Goal: Task Accomplishment & Management: Complete application form

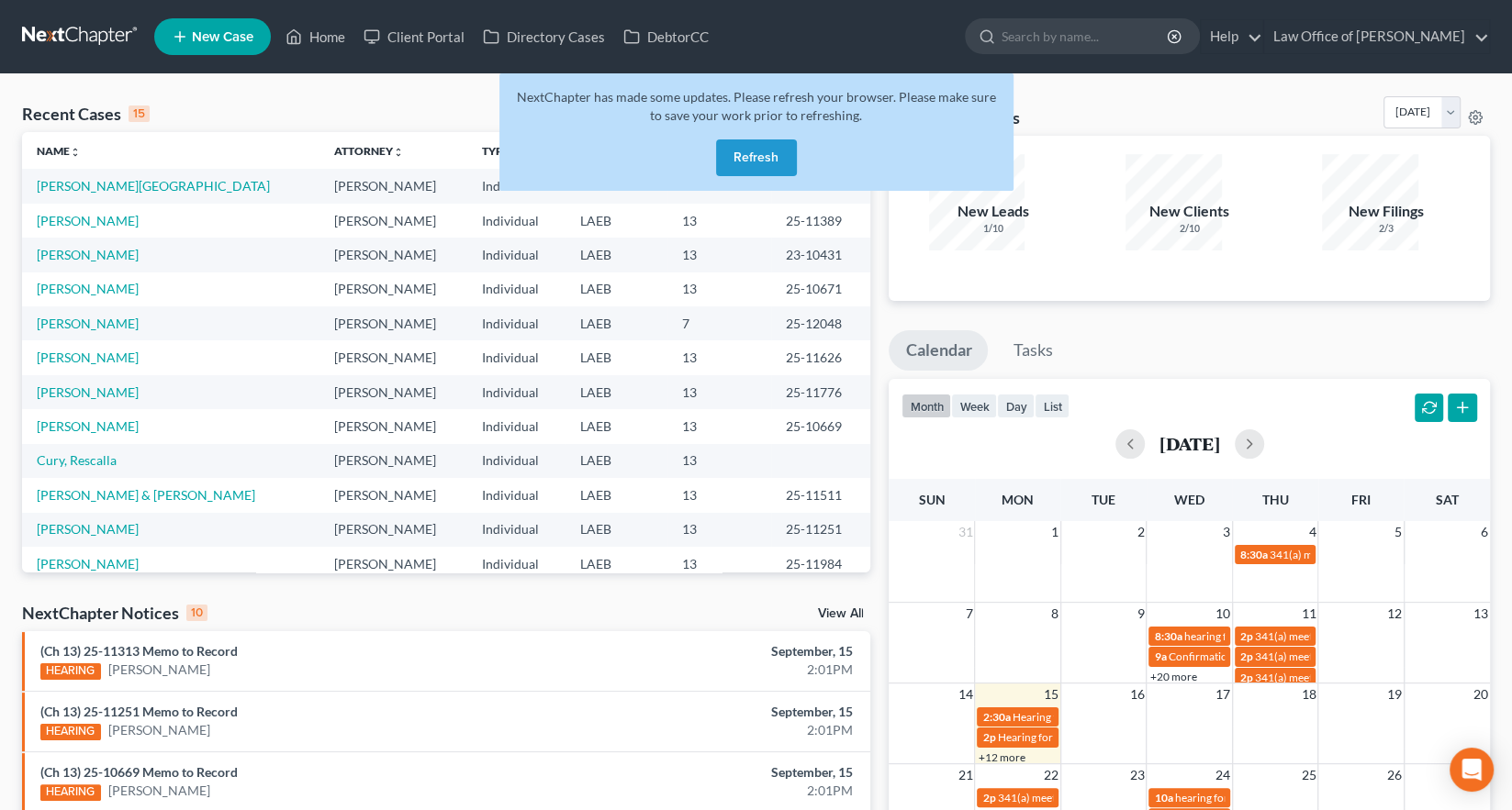
click at [761, 139] on button "Refresh" at bounding box center [756, 158] width 80 height 37
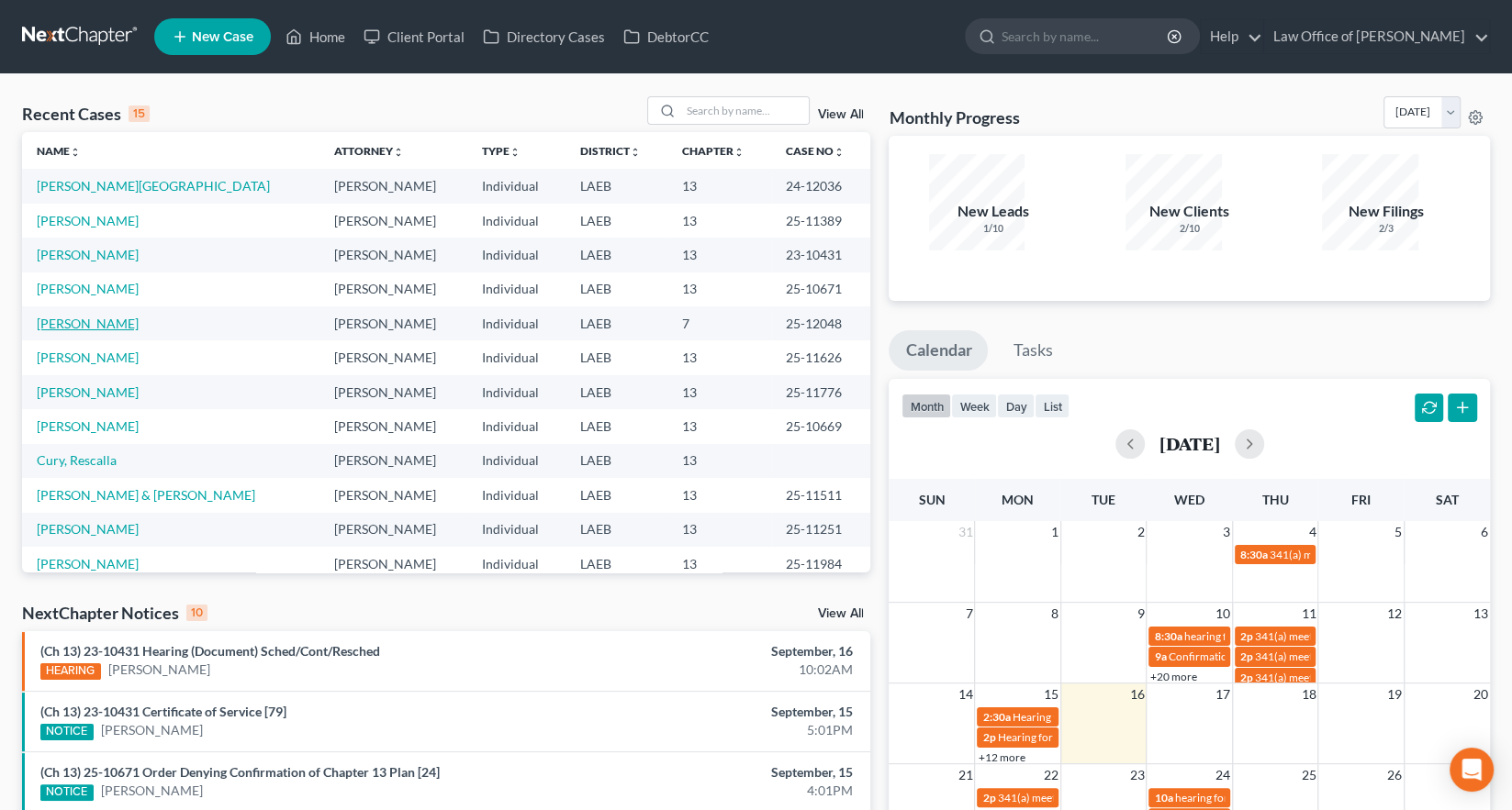
click at [53, 315] on link "[PERSON_NAME]" at bounding box center [87, 323] width 102 height 15
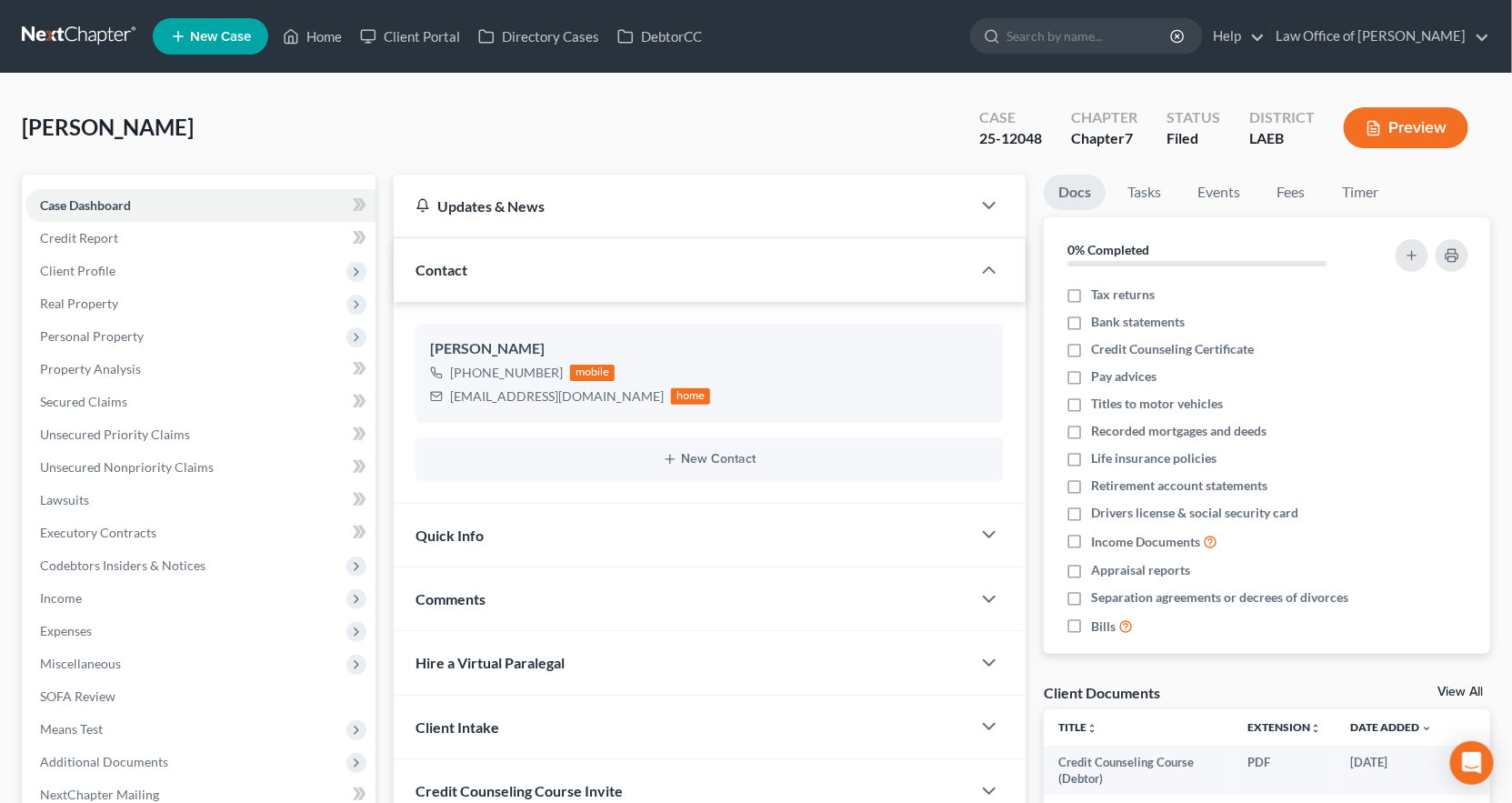
click at [70, 328] on span "Personal Property" at bounding box center [92, 336] width 104 height 15
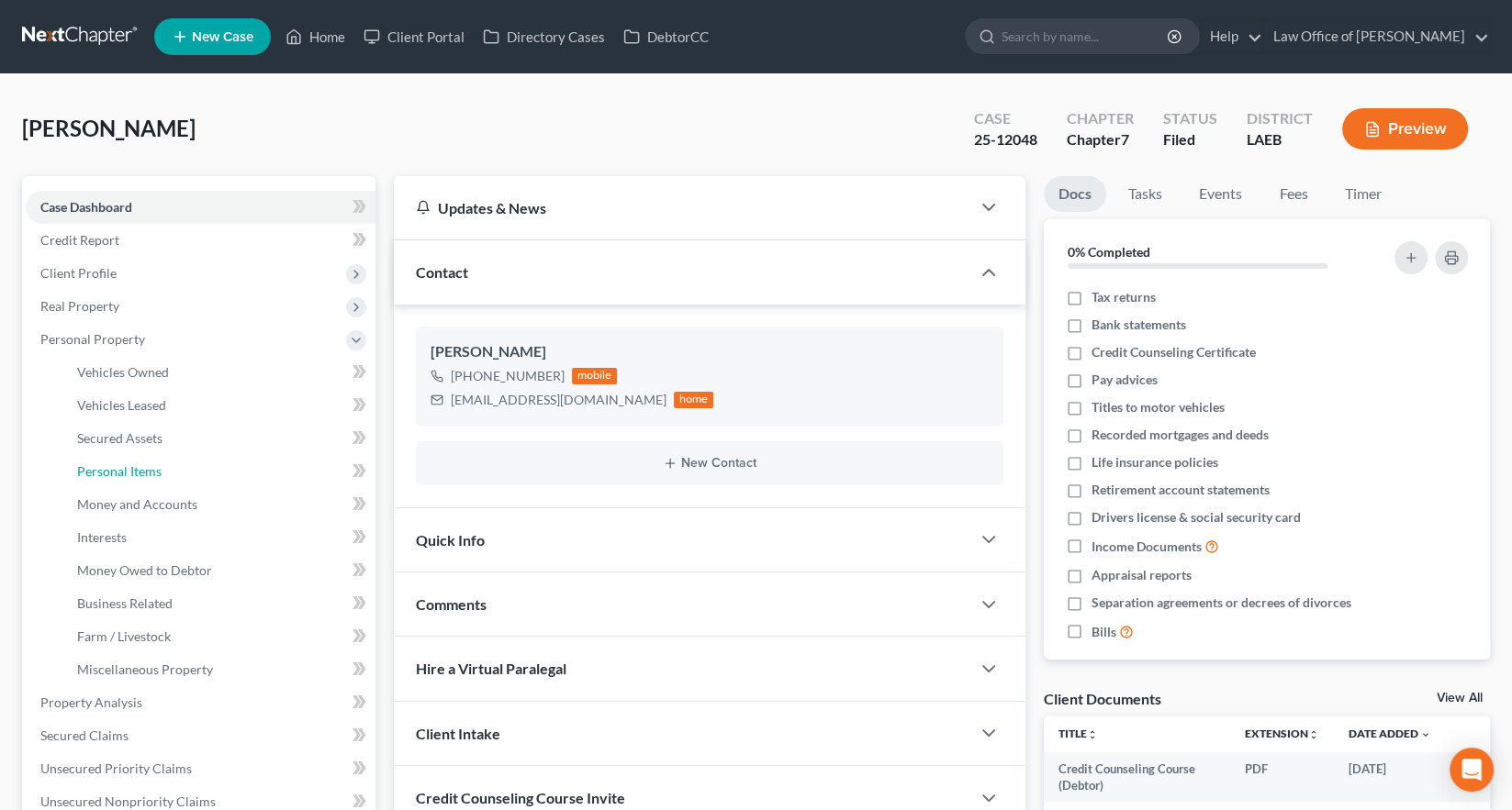
click at [95, 464] on span "Personal Items" at bounding box center [119, 471] width 84 height 15
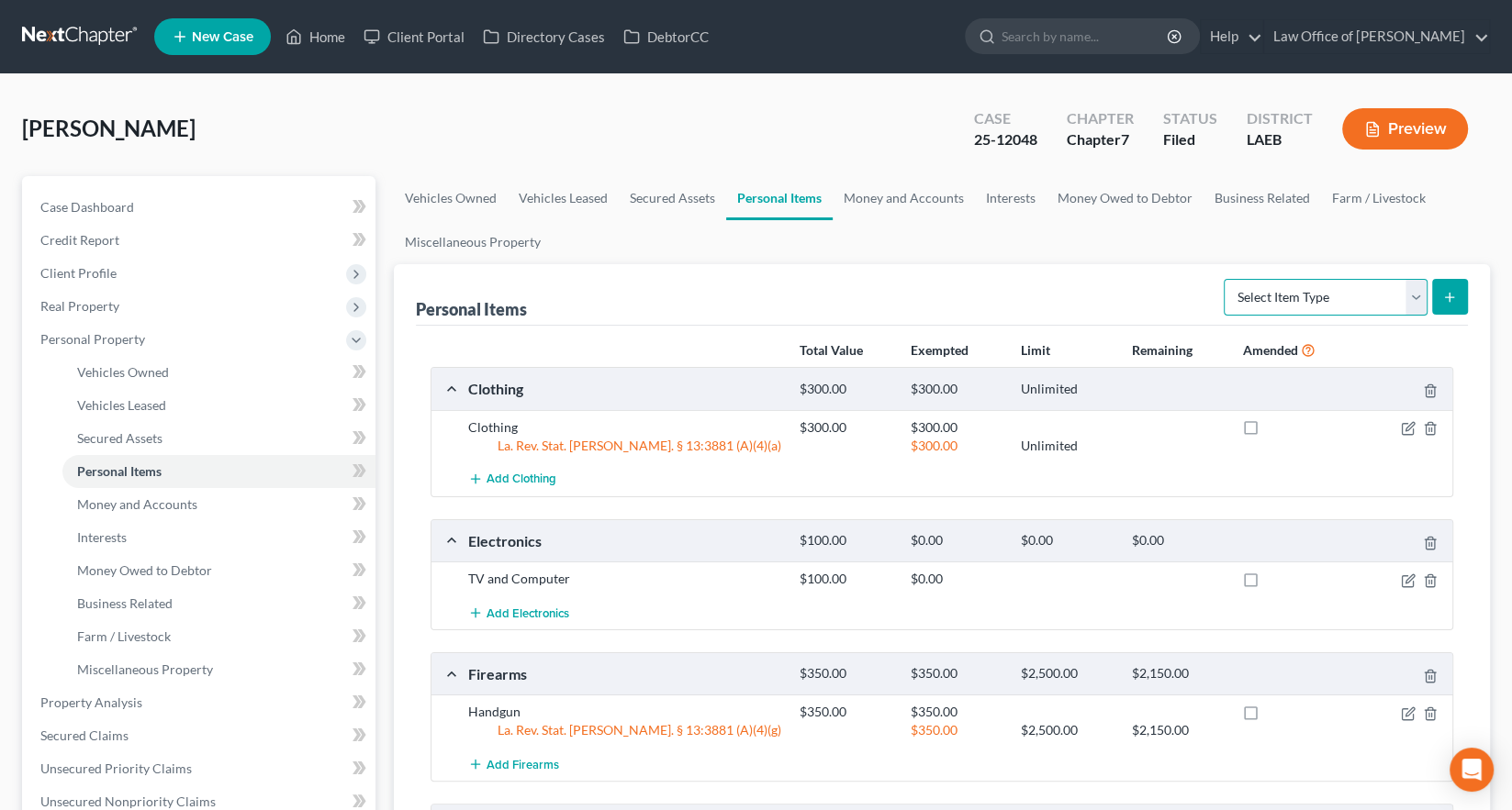
click at [1353, 279] on select "Select Item Type Clothing Collectibles Of Value Electronics Firearms Household …" at bounding box center [1325, 297] width 204 height 37
click at [55, 298] on span "Real Property" at bounding box center [80, 306] width 79 height 15
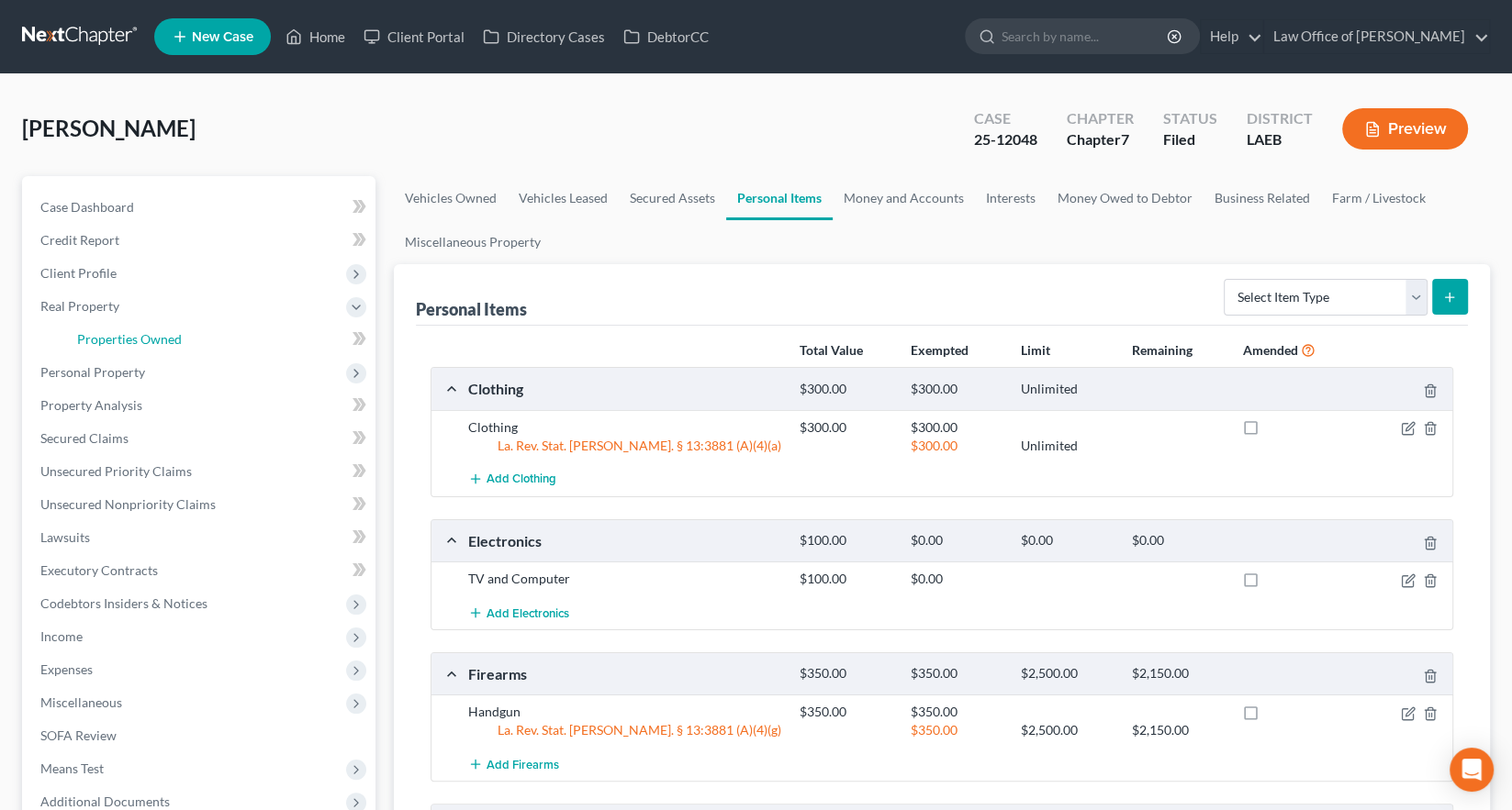
click at [143, 331] on span "Properties Owned" at bounding box center [130, 339] width 105 height 15
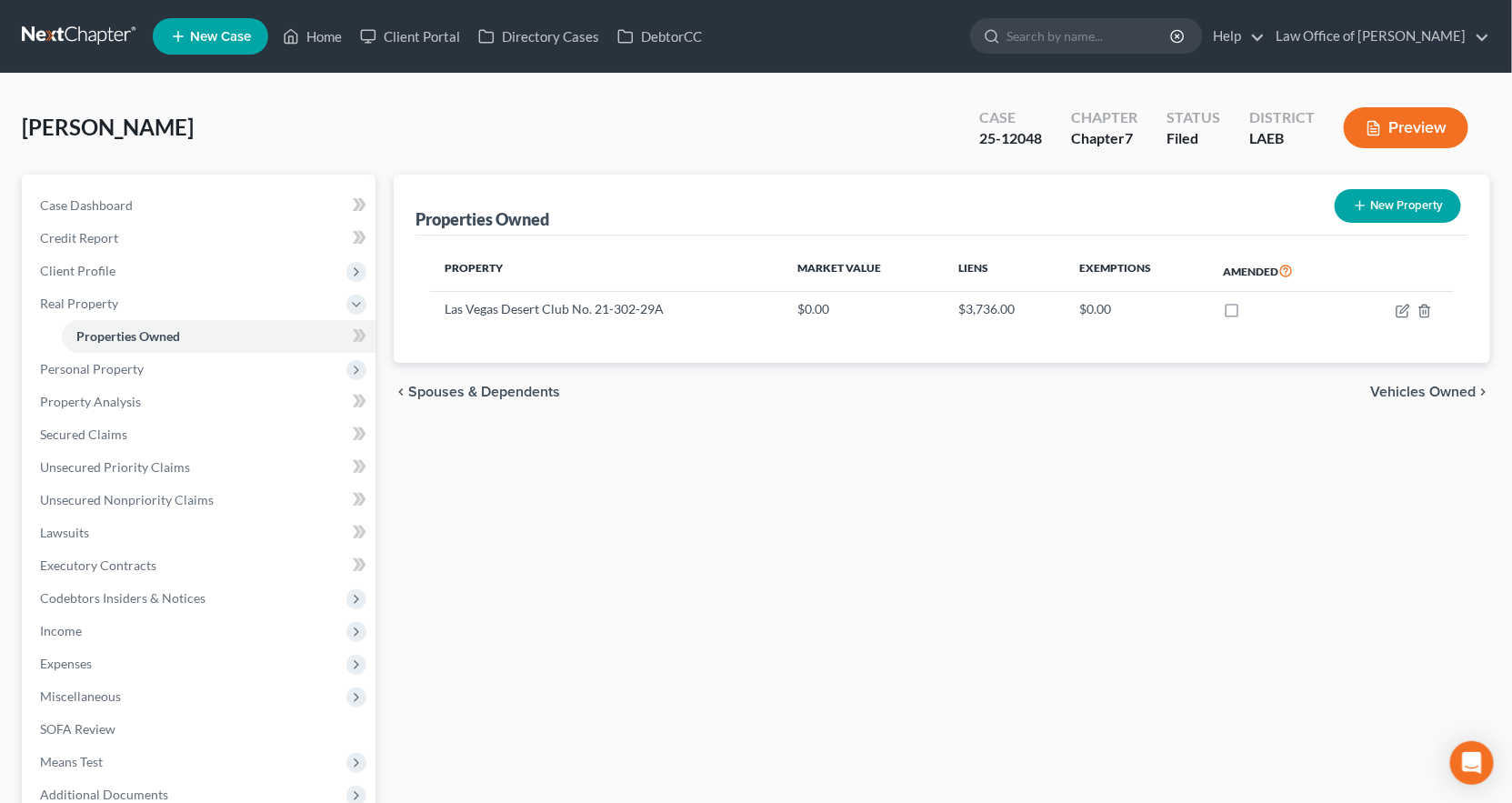
click at [1415, 189] on button "New Property" at bounding box center [1398, 205] width 127 height 34
select select "19"
select select "0"
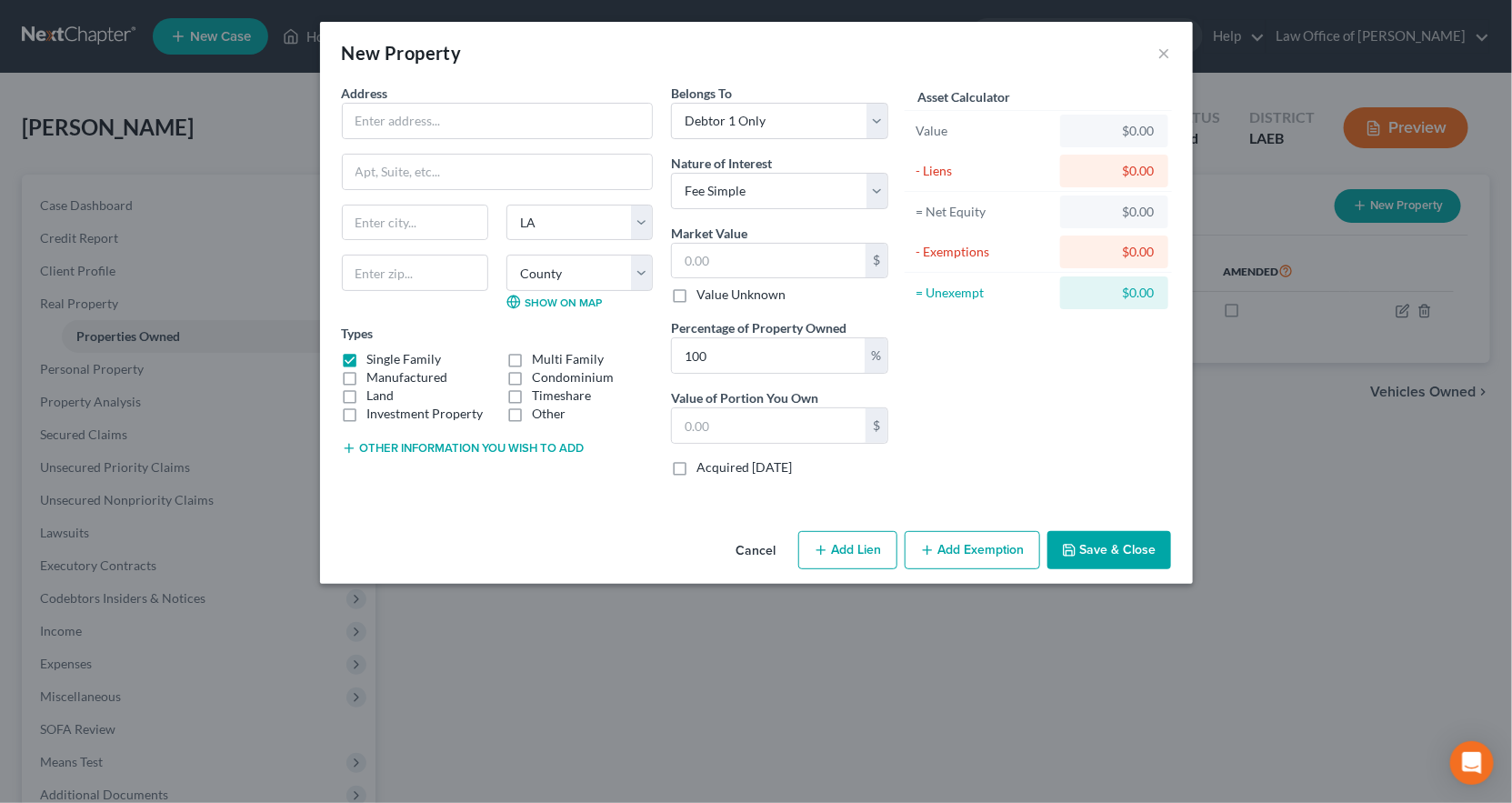
click at [748, 533] on button "Cancel" at bounding box center [756, 552] width 69 height 36
